Goal: Navigation & Orientation: Find specific page/section

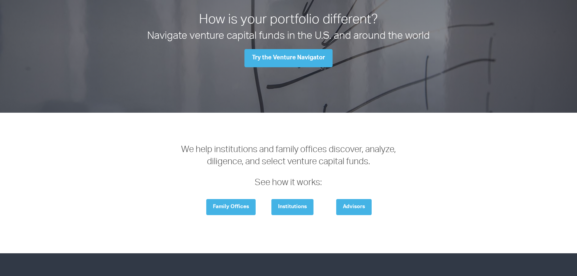
scroll to position [30, 0]
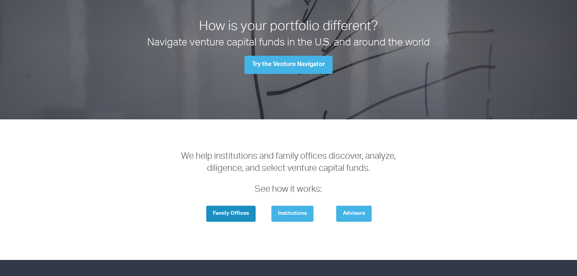
click at [236, 212] on link "Family Offices" at bounding box center [230, 214] width 49 height 16
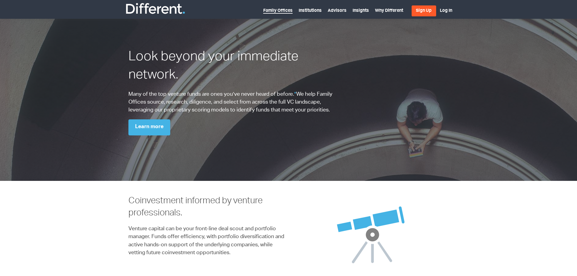
click at [277, 11] on link "Family Offices" at bounding box center [277, 11] width 29 height 5
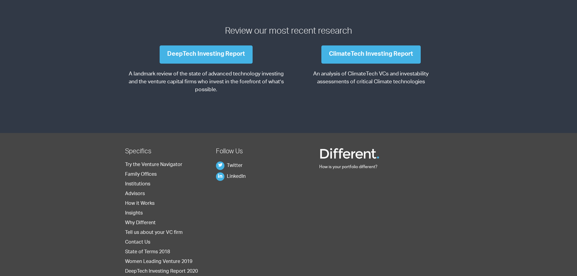
scroll to position [768, 0]
